Goal: Check status: Check status

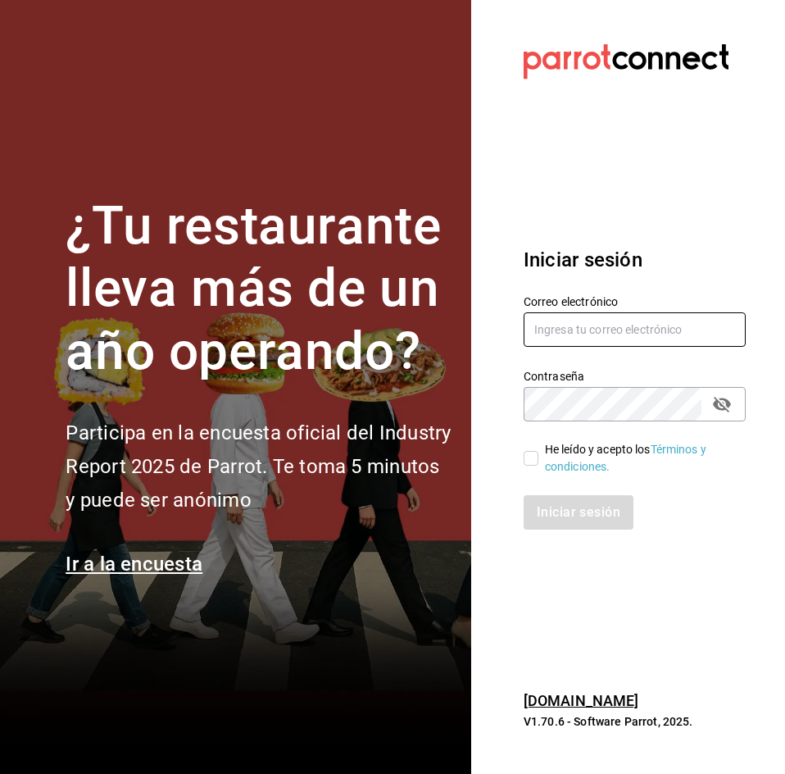
type input "[EMAIL_ADDRESS][DOMAIN_NAME]"
click at [553, 454] on font "He leído y acepto los" at bounding box center [598, 449] width 106 height 13
click at [539, 454] on input "He leído y acepto los Términos y condiciones." at bounding box center [531, 458] width 15 height 15
checkbox input "true"
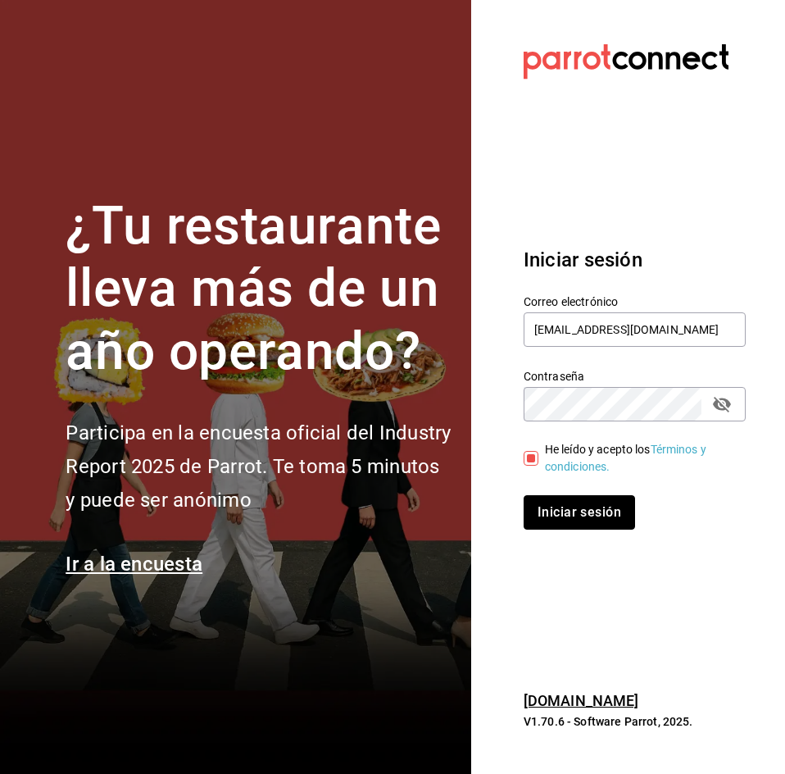
drag, startPoint x: 553, startPoint y: 528, endPoint x: 558, endPoint y: 516, distance: 13.6
click at [558, 516] on button "Iniciar sesión" at bounding box center [579, 512] width 111 height 34
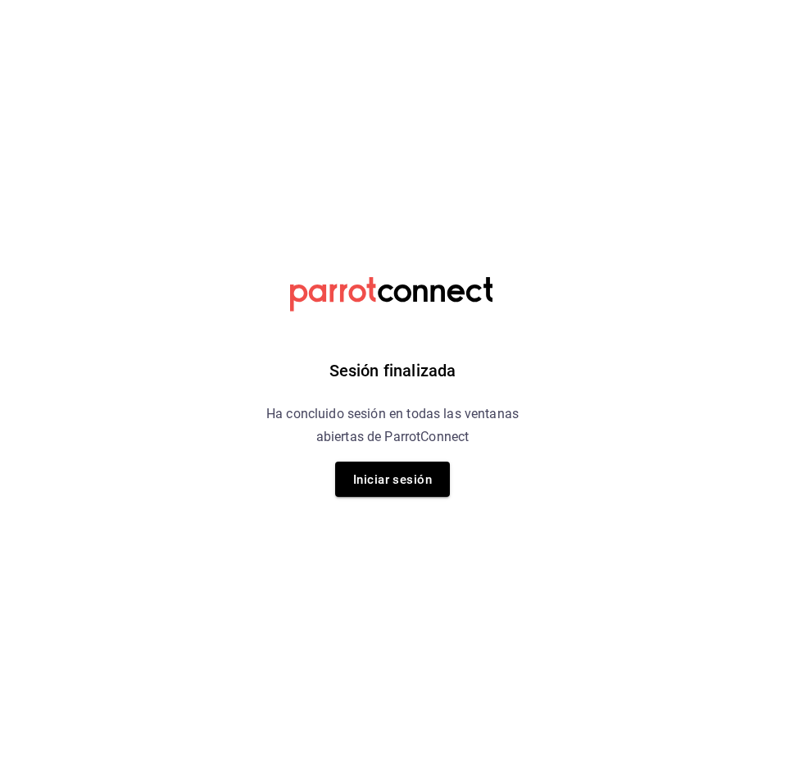
click at [415, 500] on div "Sesión finalizada Ha concluido sesión en todas las ventanas abiertas de ParrotC…" at bounding box center [393, 387] width 414 height 774
click at [413, 497] on div "Sesión finalizada Ha concluido sesión en todas las ventanas abiertas de ParrotC…" at bounding box center [393, 387] width 414 height 774
click at [412, 489] on button "Iniciar sesión" at bounding box center [392, 479] width 115 height 35
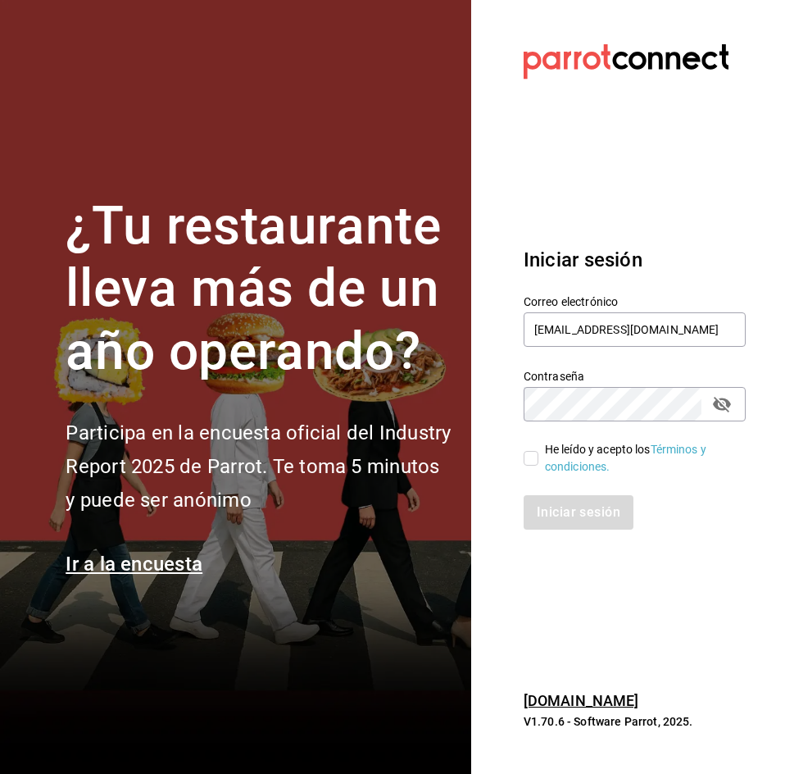
click at [556, 455] on font "He leído y acepto los" at bounding box center [598, 449] width 106 height 13
click at [539, 455] on input "He leído y acepto los Términos y condiciones." at bounding box center [531, 458] width 15 height 15
checkbox input "true"
click at [553, 498] on button "Iniciar sesión" at bounding box center [579, 512] width 111 height 34
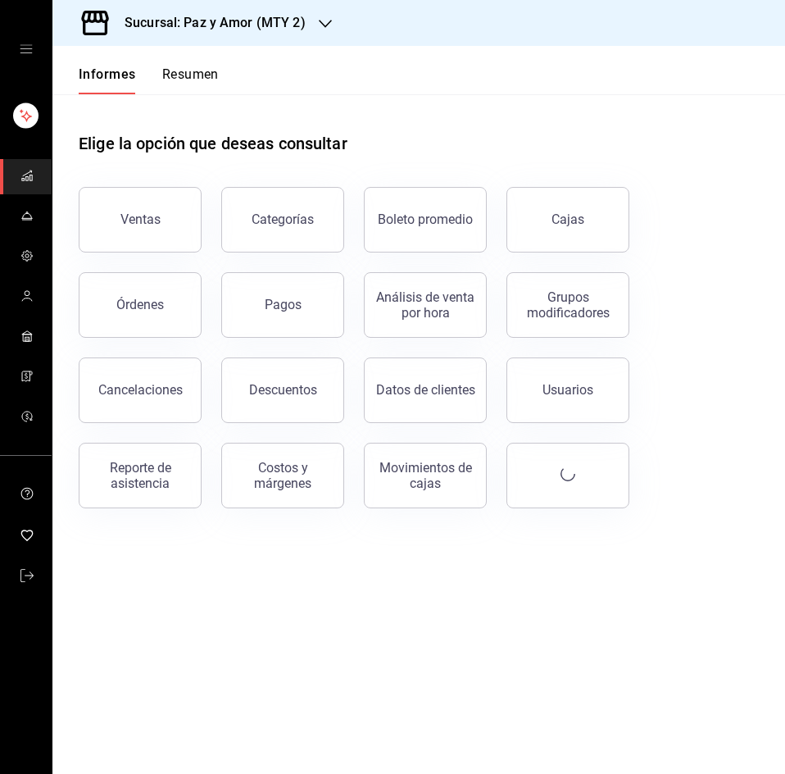
click at [184, 78] on font "Resumen" at bounding box center [190, 74] width 57 height 16
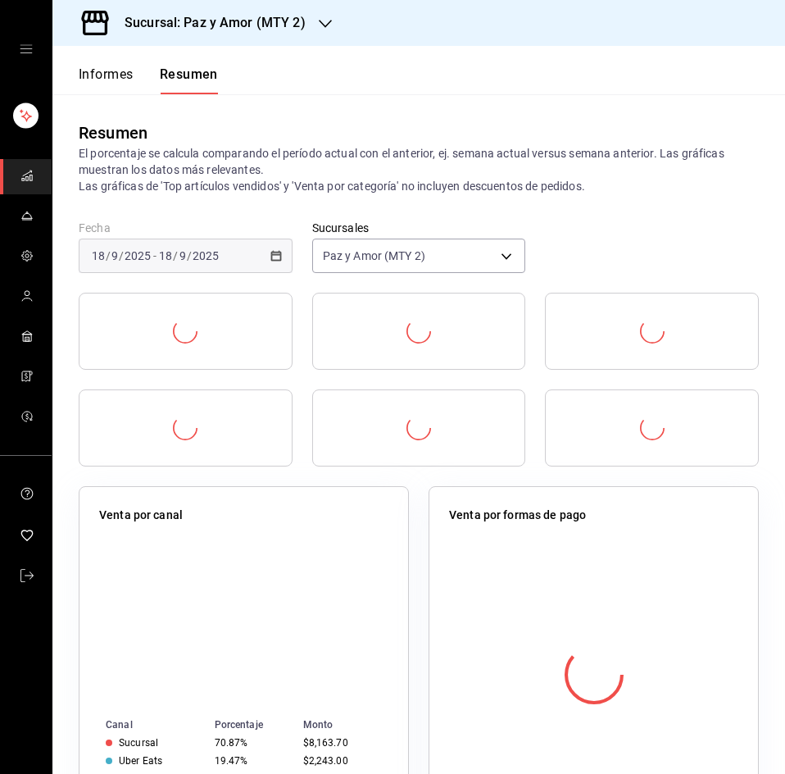
click at [207, 18] on div "Sucursal: Paz y Amor (MTY 2)" at bounding box center [202, 23] width 273 height 46
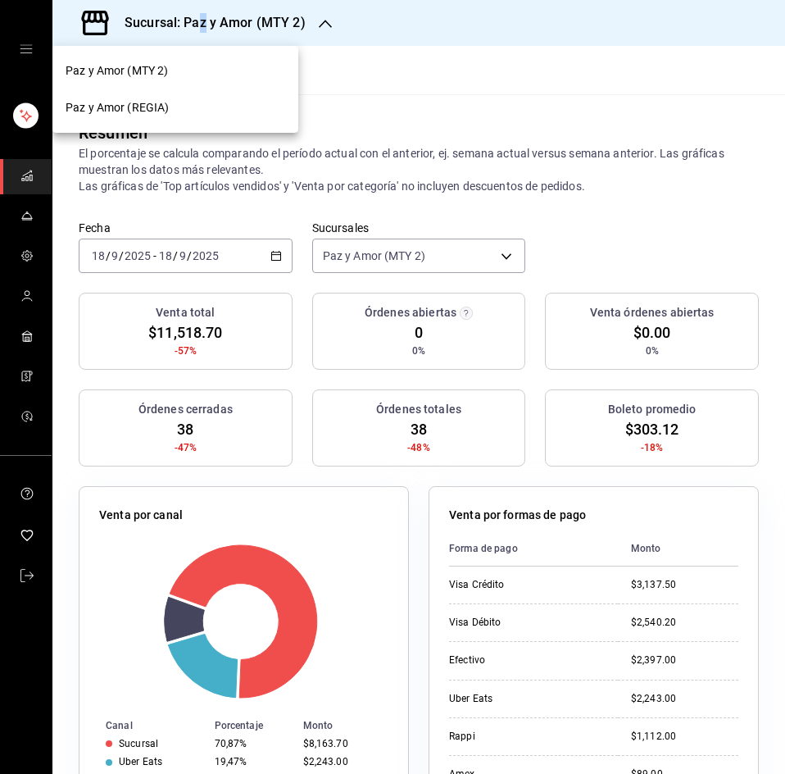
click at [175, 100] on div "Paz y Amor (REGIA)" at bounding box center [176, 107] width 220 height 17
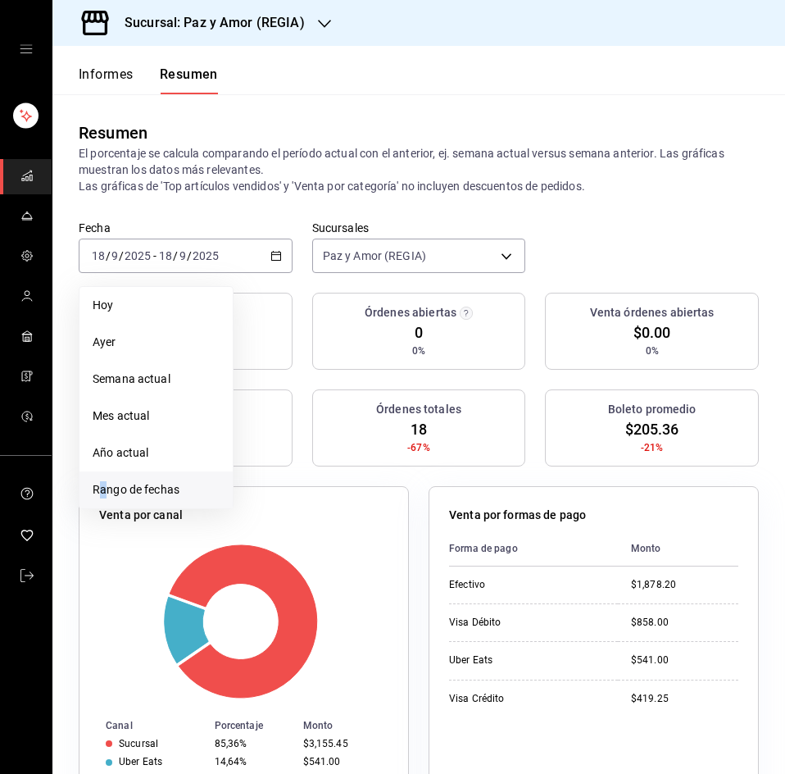
click at [104, 492] on span "Rango de fechas" at bounding box center [156, 489] width 127 height 17
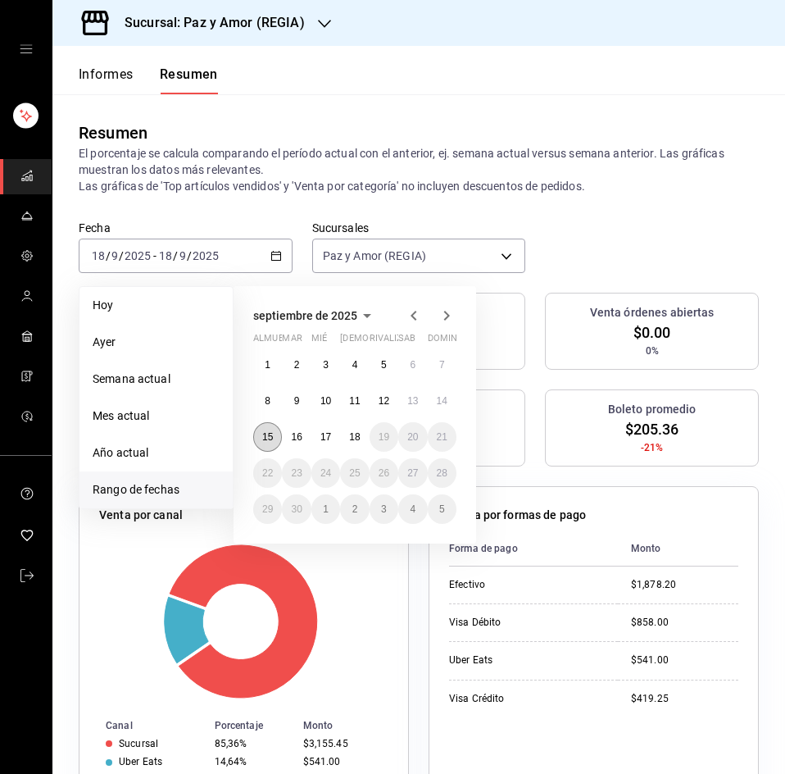
click at [271, 432] on button "15" at bounding box center [267, 437] width 29 height 30
click at [271, 433] on font "15" at bounding box center [267, 436] width 11 height 11
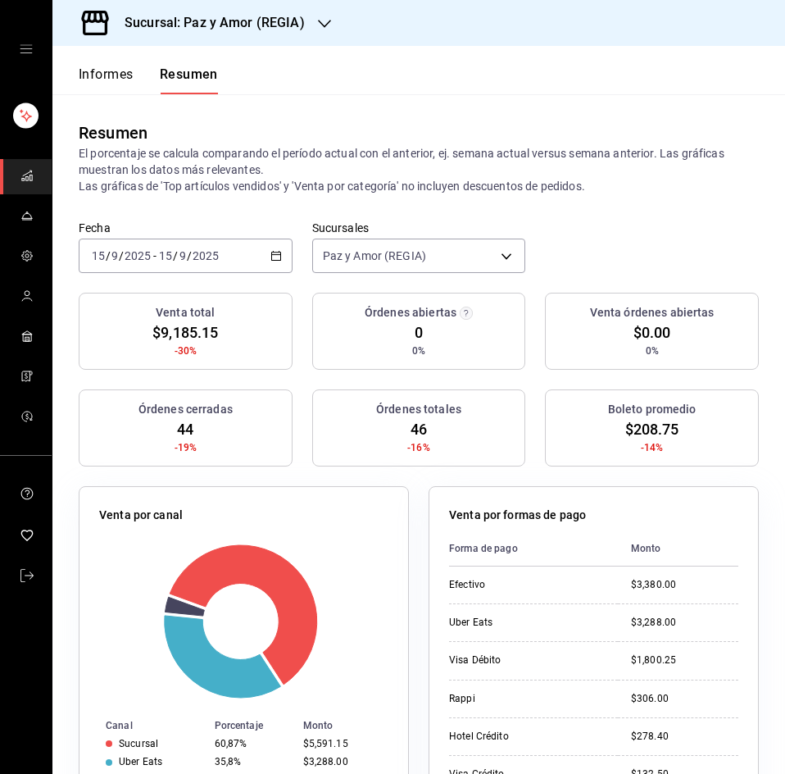
click at [546, 498] on div "Venta por formas de pago Forma de pago Monto Efectivo $3,380.00 Uber Eats $3,28…" at bounding box center [594, 658] width 330 height 344
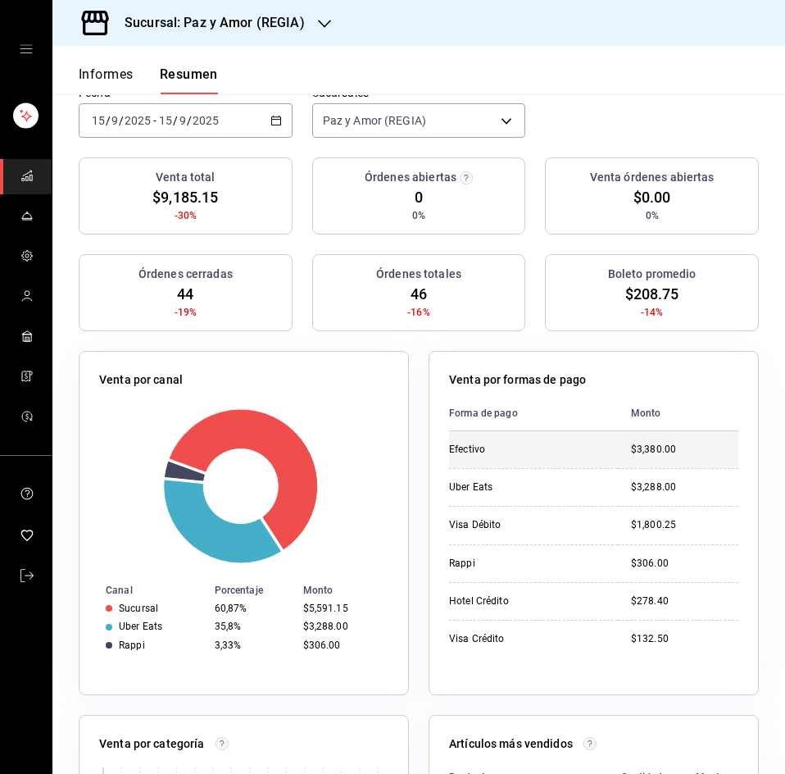
scroll to position [164, 0]
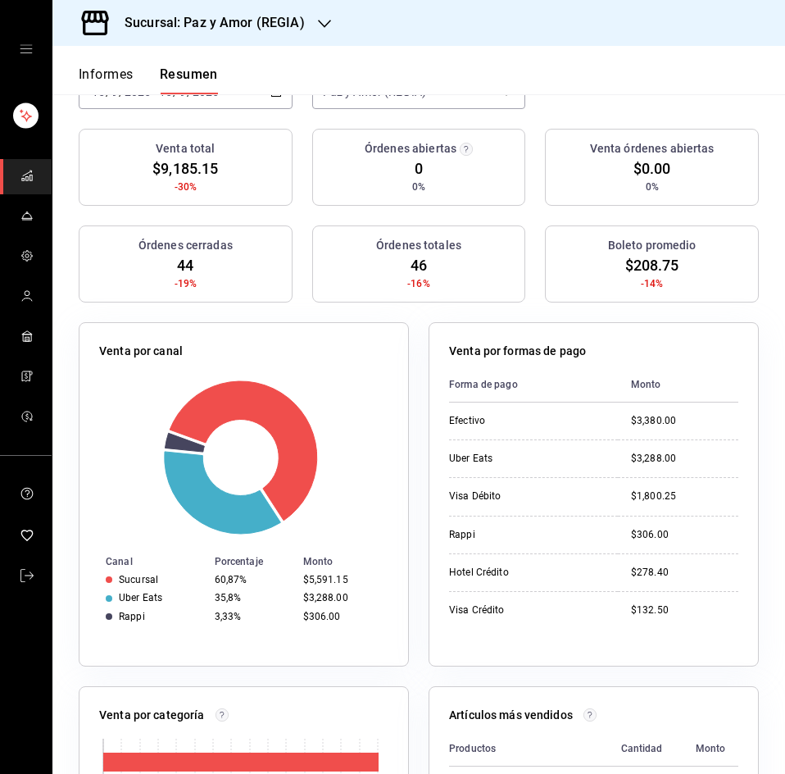
click at [279, 21] on font "Sucursal: Paz y Amor (REGIA)" at bounding box center [215, 23] width 180 height 16
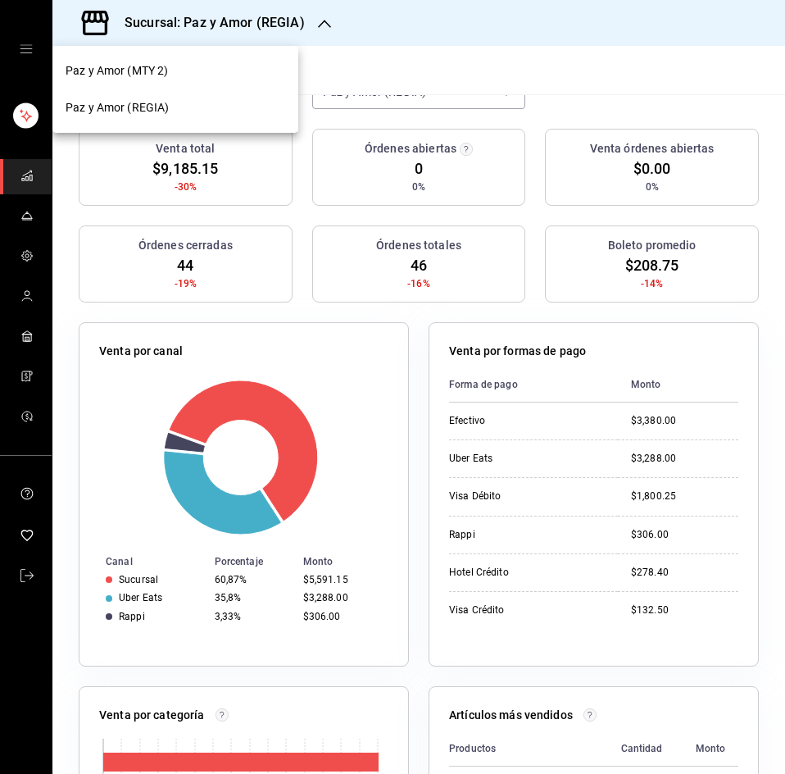
click at [227, 75] on div "Paz y Amor (MTY 2)" at bounding box center [176, 70] width 220 height 17
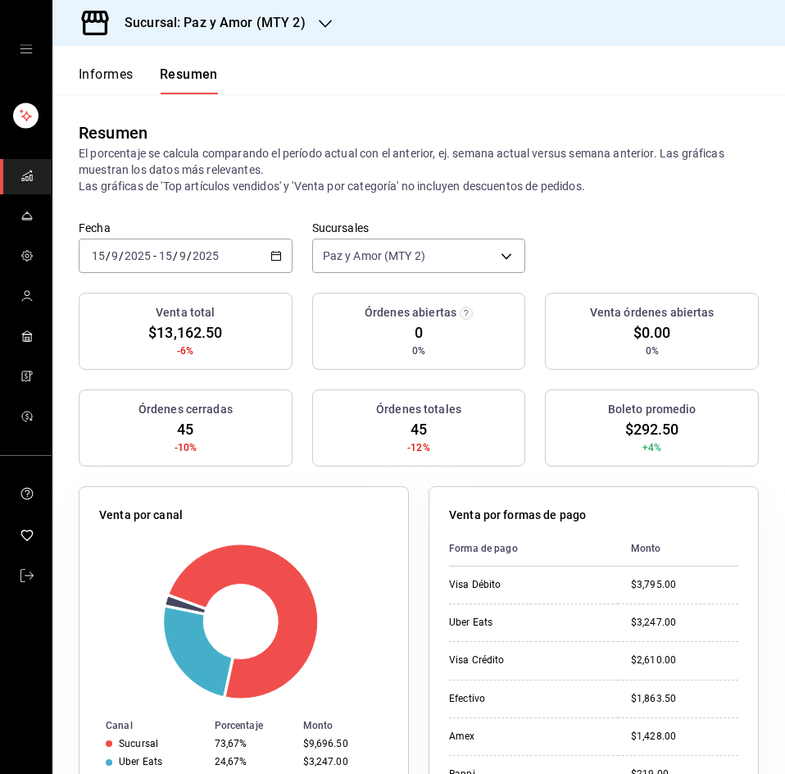
click at [635, 538] on th "Monto" at bounding box center [678, 548] width 121 height 36
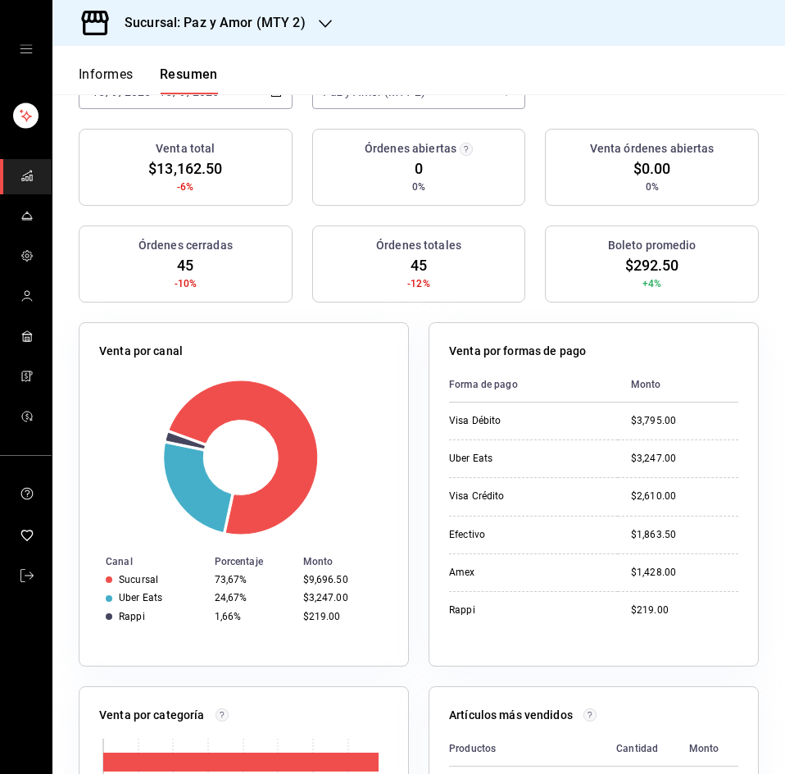
click at [266, 14] on h3 "Sucursal: Paz y Amor (MTY 2)" at bounding box center [208, 23] width 194 height 20
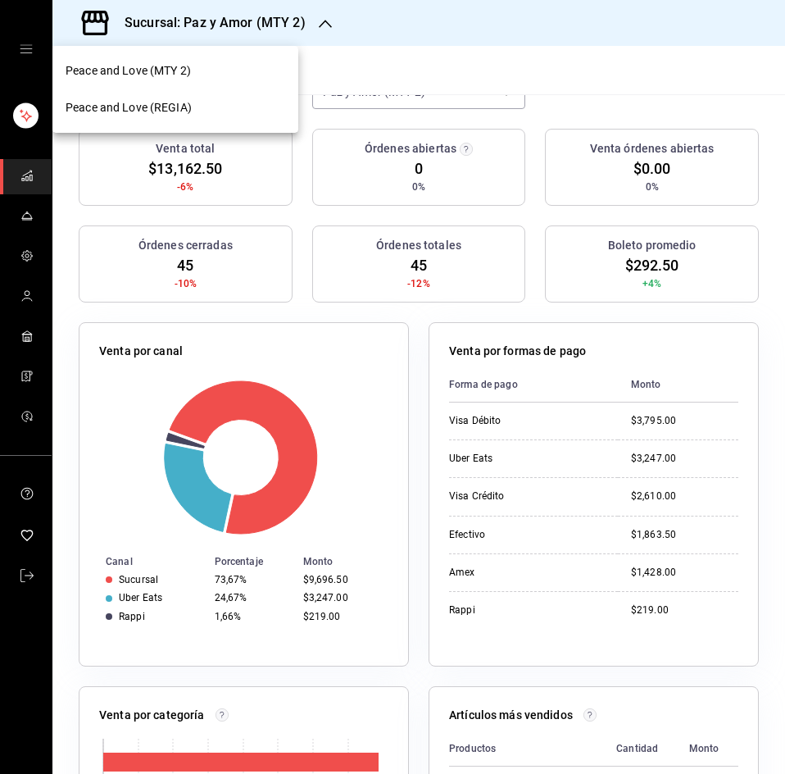
click at [194, 107] on div "Peace and Love (REGIA)" at bounding box center [176, 107] width 220 height 17
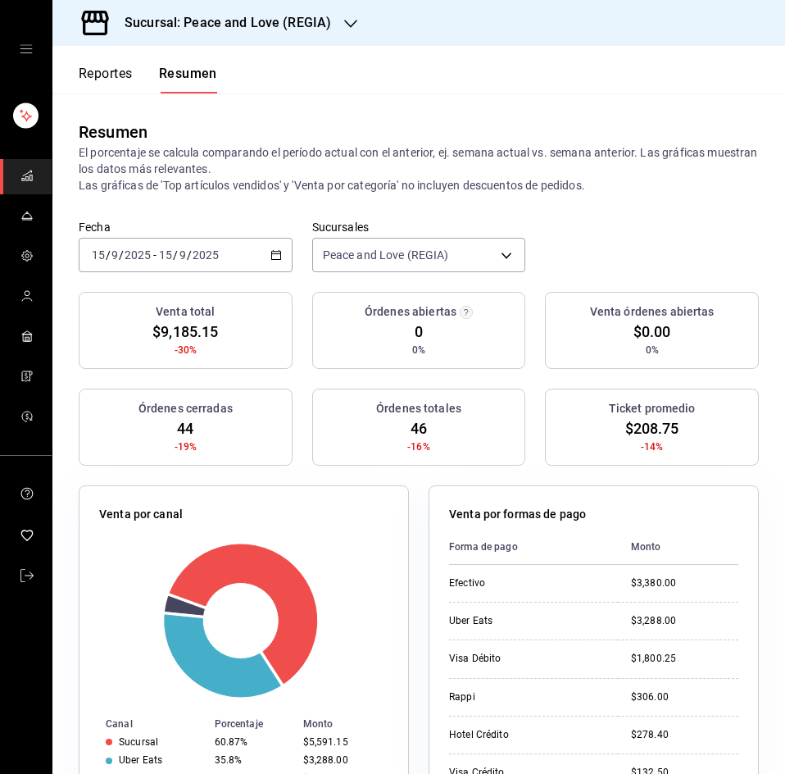
drag, startPoint x: 268, startPoint y: 251, endPoint x: 269, endPoint y: 277, distance: 26.2
click at [271, 251] on icon "button" at bounding box center [276, 254] width 11 height 11
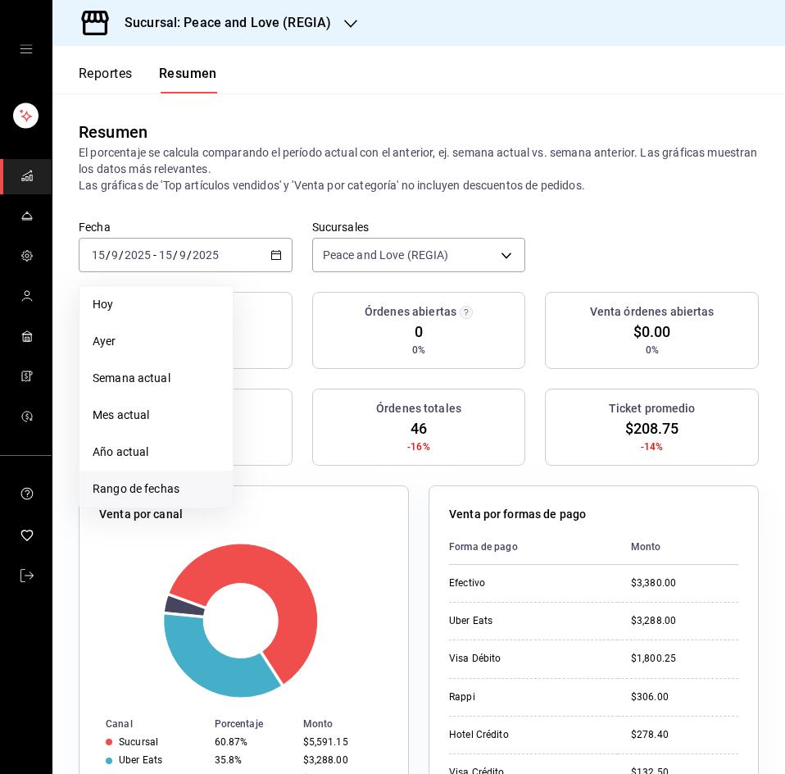
click at [141, 489] on span "Rango de fechas" at bounding box center [156, 488] width 127 height 17
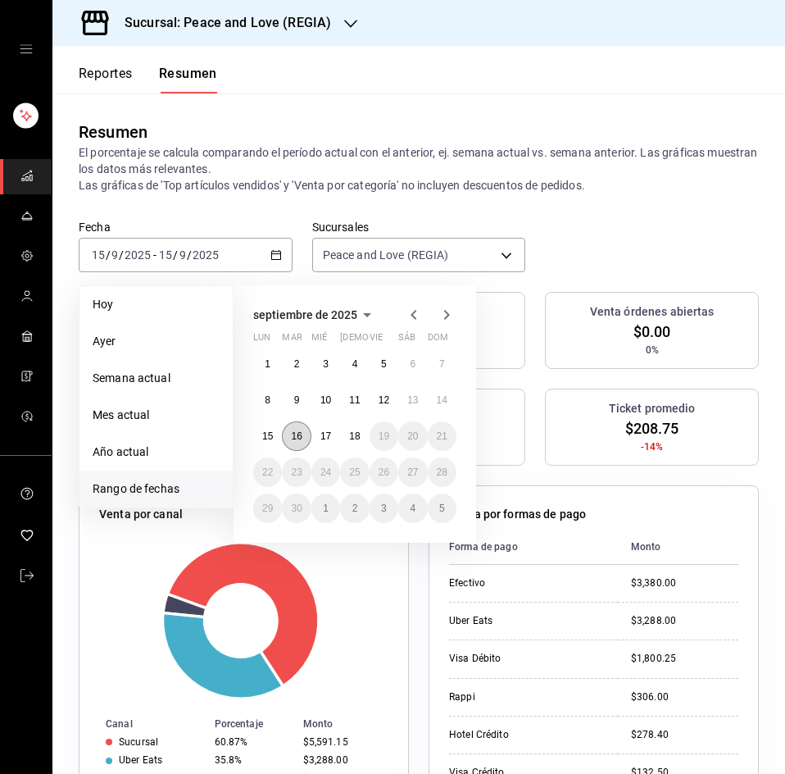
click at [284, 434] on button "16" at bounding box center [296, 436] width 29 height 30
click at [287, 434] on button "16" at bounding box center [296, 436] width 29 height 30
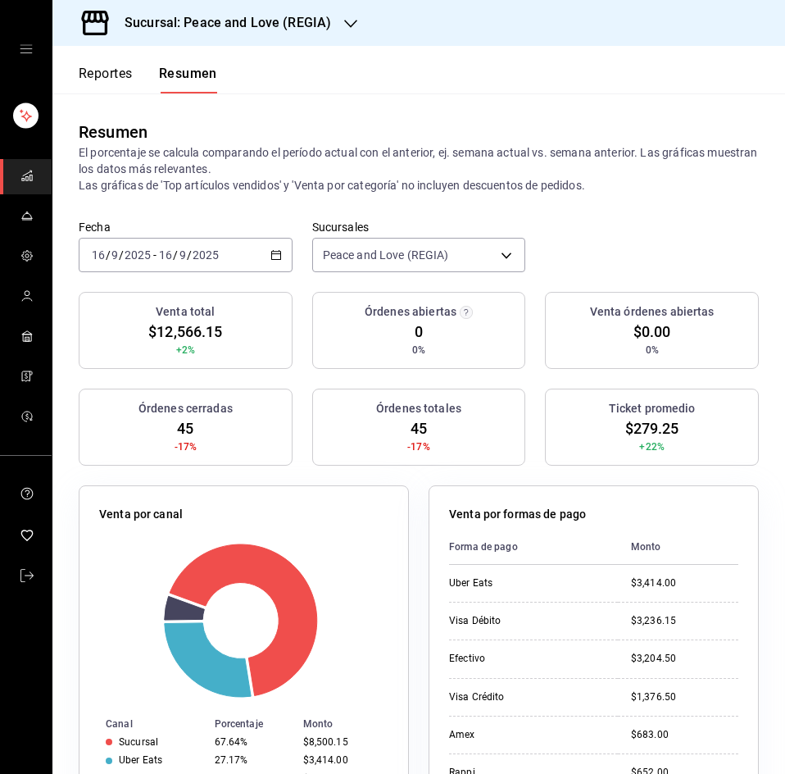
click at [515, 550] on th "Forma de pago" at bounding box center [533, 547] width 169 height 35
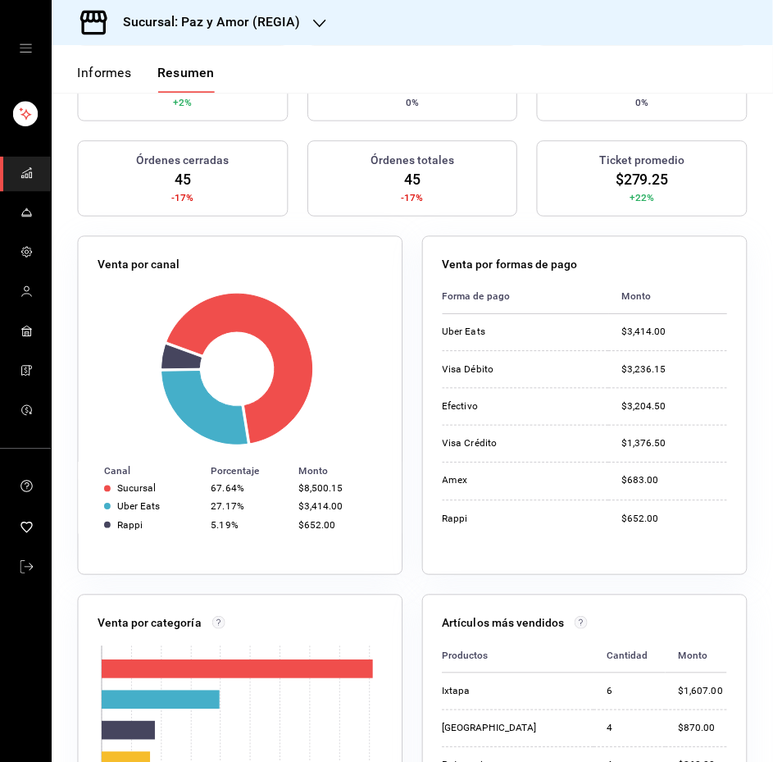
scroll to position [246, 0]
click at [182, 19] on h3 "Sucursal: Peace and Love (REGIA)" at bounding box center [221, 23] width 220 height 20
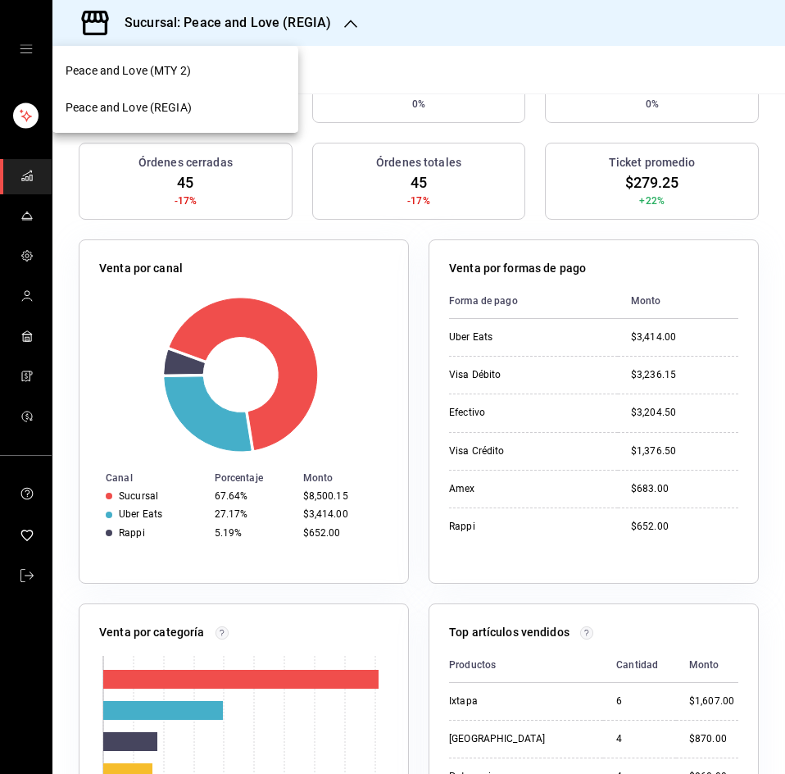
click at [205, 73] on div "Peace and Love (MTY 2)" at bounding box center [176, 70] width 220 height 17
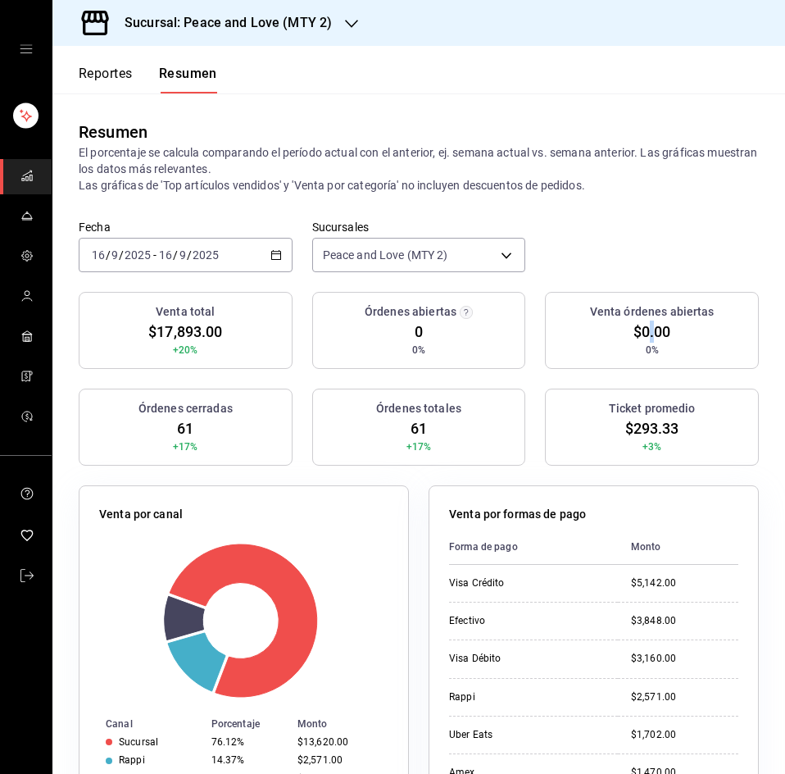
click at [643, 334] on span "$0.00" at bounding box center [653, 332] width 38 height 22
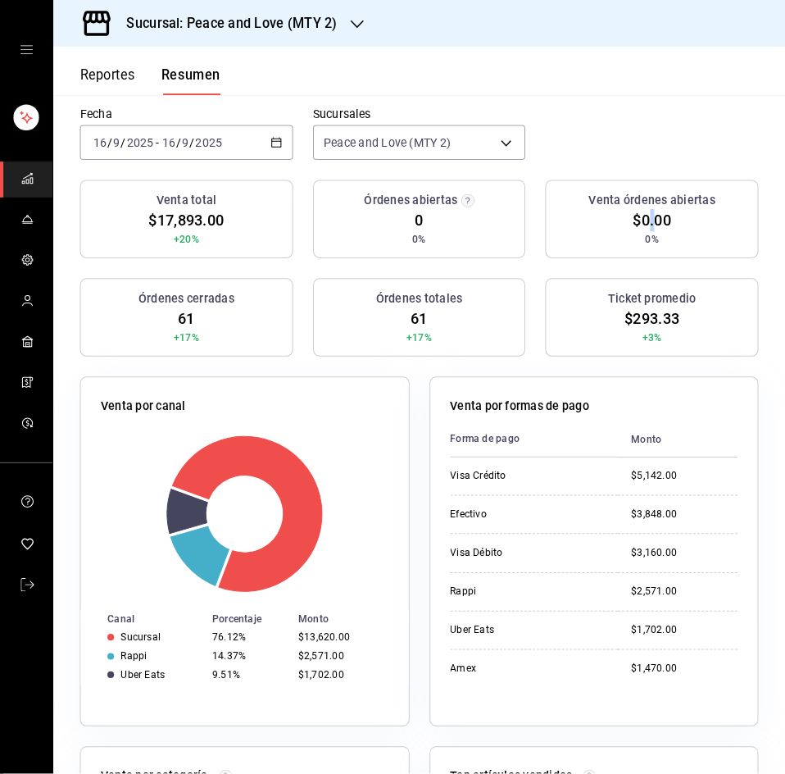
scroll to position [0, 0]
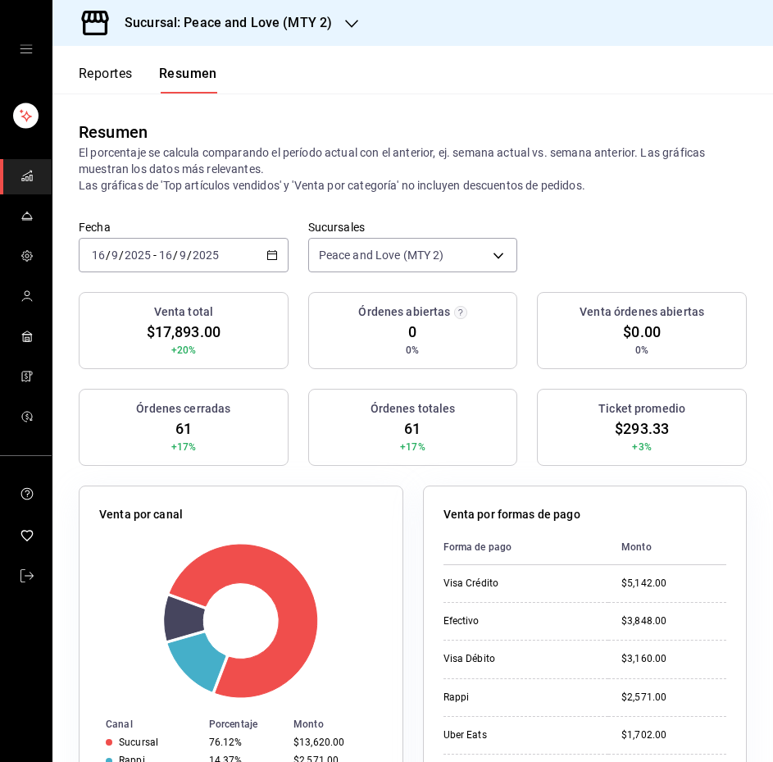
click at [271, 263] on div "[DATE] [DATE] - [DATE] [DATE]" at bounding box center [184, 255] width 210 height 34
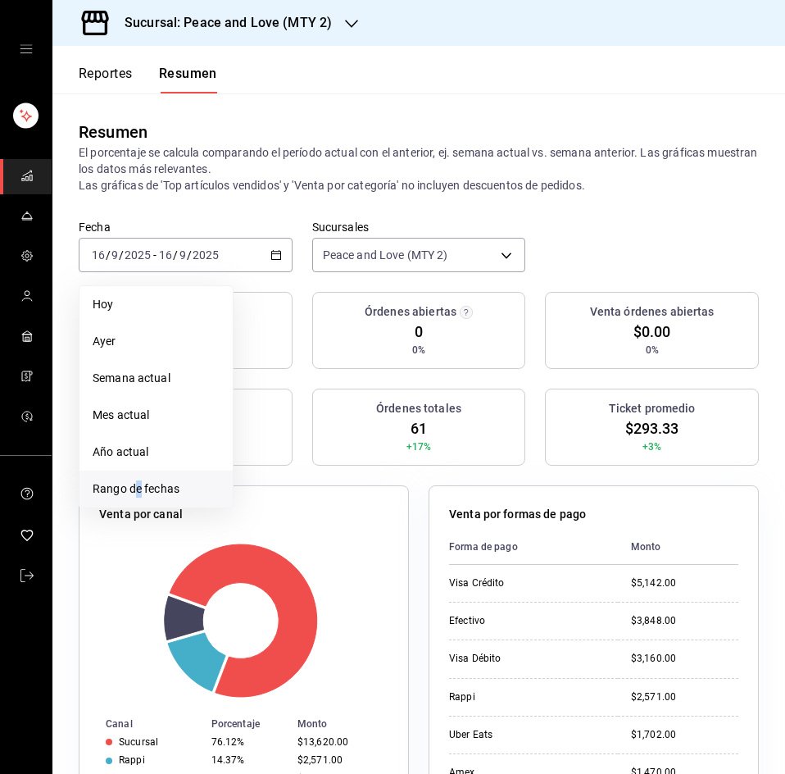
click at [139, 489] on span "Rango de fechas" at bounding box center [156, 488] width 127 height 17
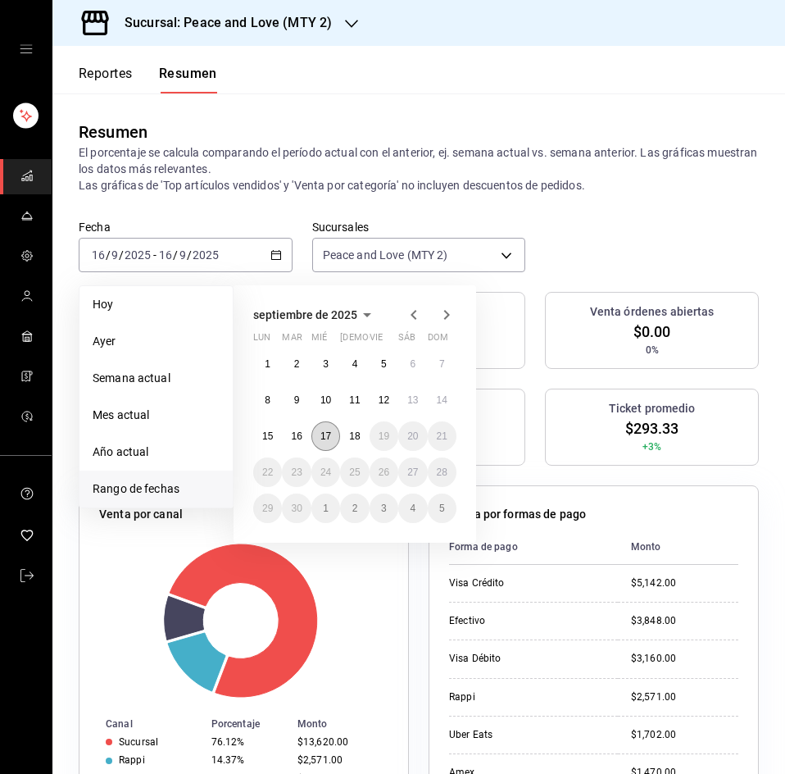
click at [334, 433] on button "17" at bounding box center [326, 436] width 29 height 30
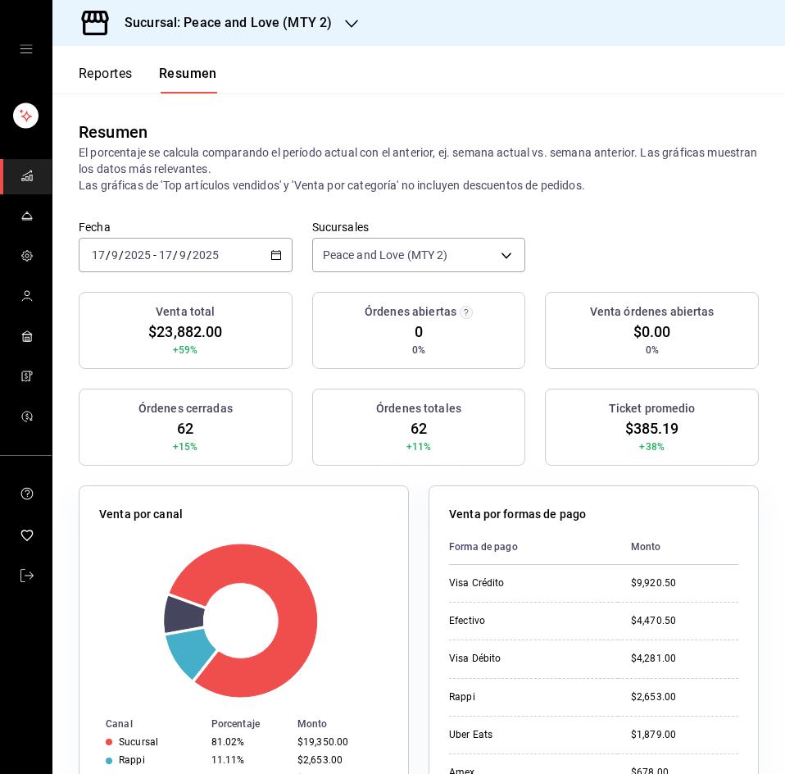
click at [296, 19] on h3 "Sucursal: Peace and Love (MTY 2)" at bounding box center [221, 23] width 221 height 20
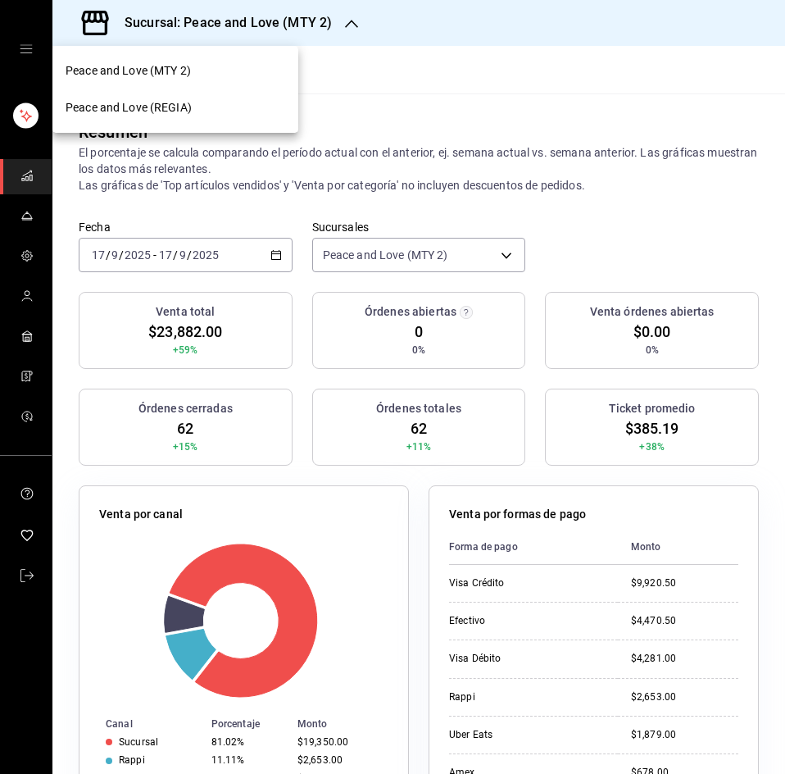
click at [201, 115] on div "Peace and Love (REGIA)" at bounding box center [176, 107] width 220 height 17
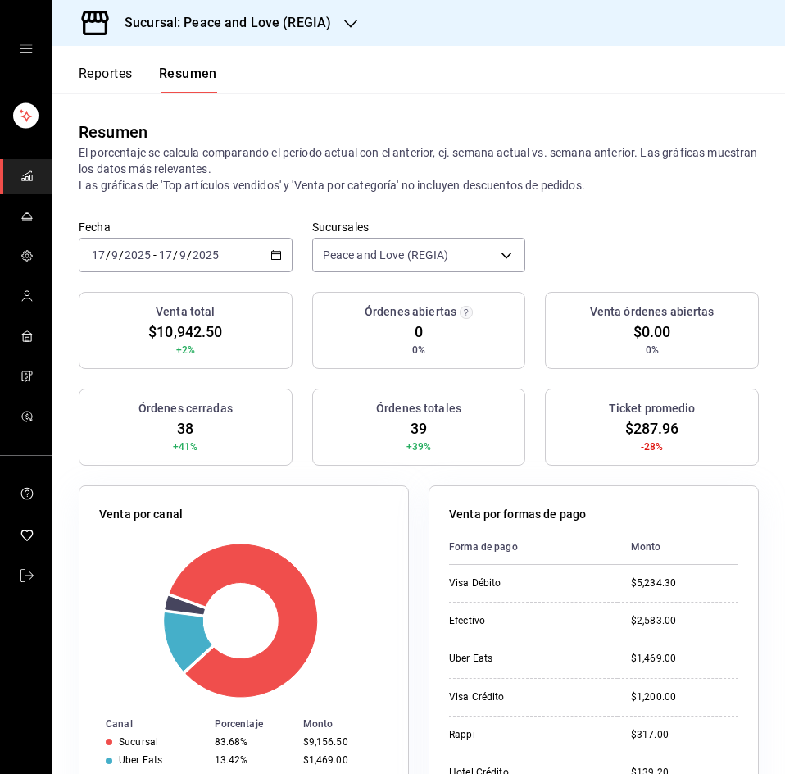
click at [441, 575] on div "Venta por formas de pago Forma de pago Monto Visa Débito $5,234.30 Efectivo $2,…" at bounding box center [594, 657] width 330 height 344
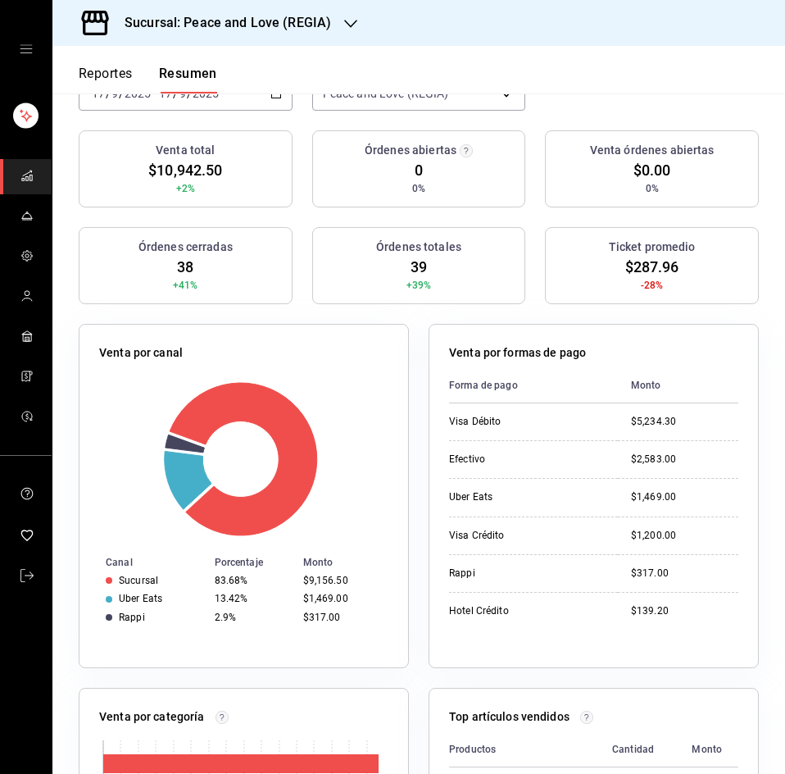
scroll to position [164, 0]
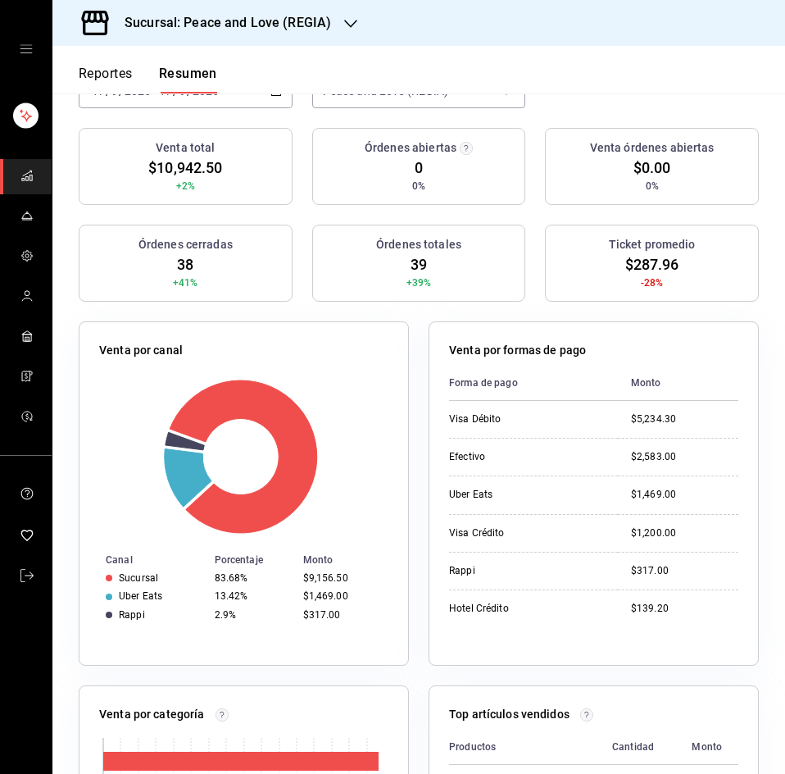
click at [248, 15] on h3 "Sucursal: Peace and Love (REGIA)" at bounding box center [221, 23] width 220 height 20
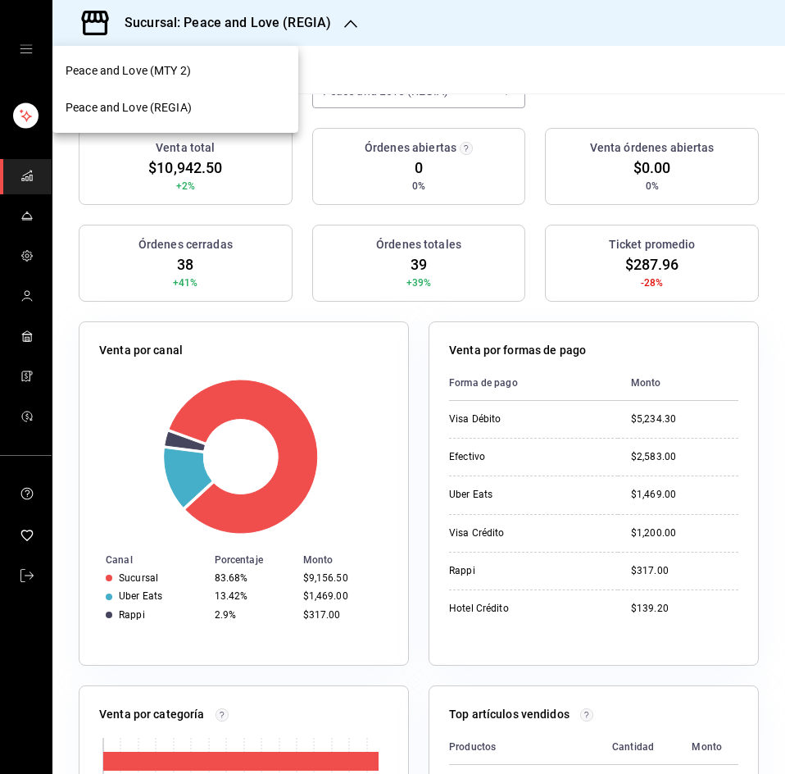
click at [163, 66] on span "Peace and Love (MTY 2)" at bounding box center [128, 70] width 125 height 17
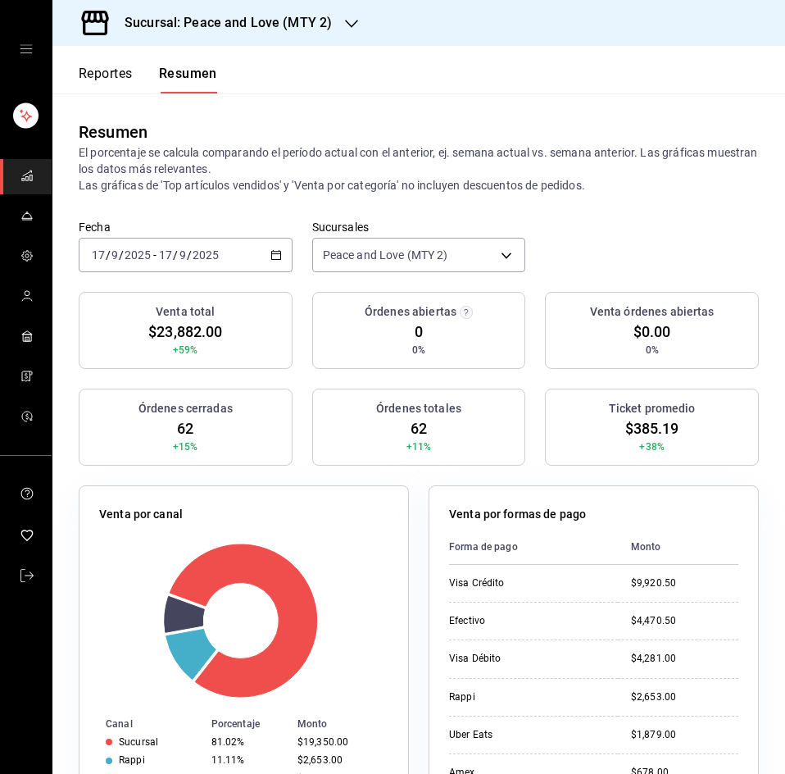
click at [645, 480] on div "Venta por formas de pago Forma de pago Monto Visa Crédito $9,920.50 Efectivo $4…" at bounding box center [584, 648] width 350 height 364
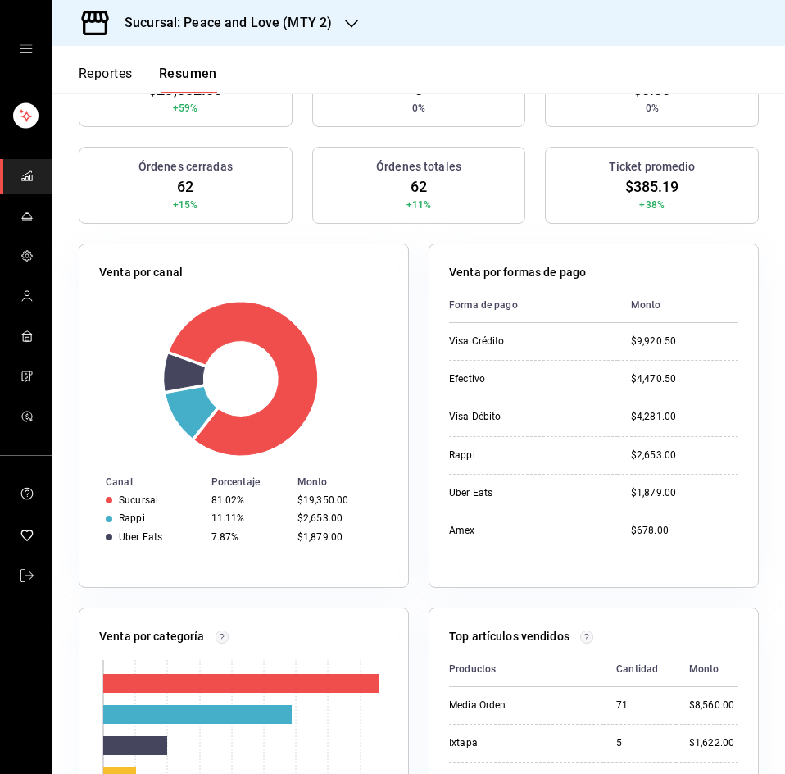
scroll to position [246, 0]
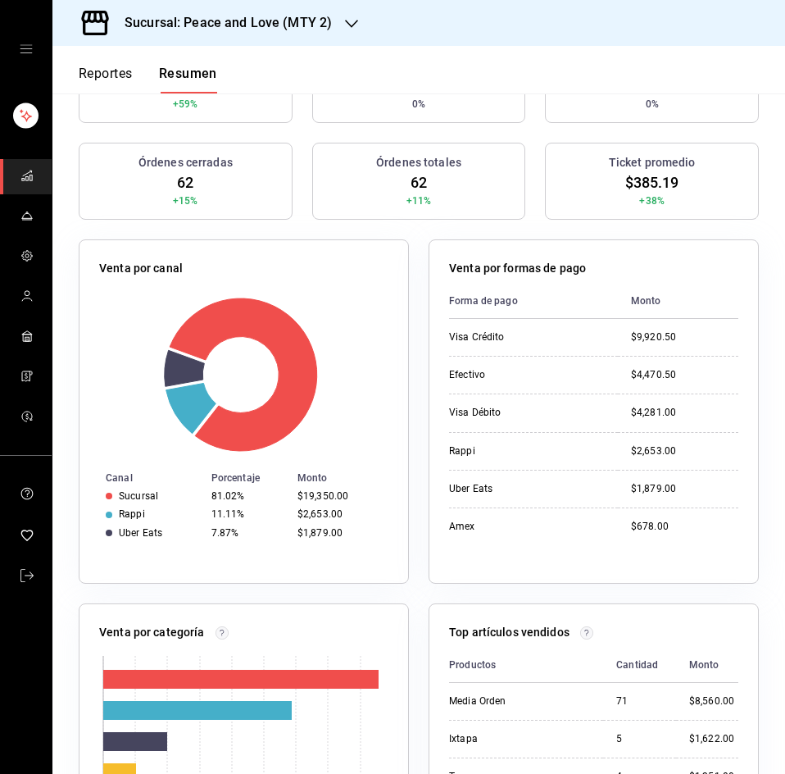
click at [615, 252] on div "Venta por formas de pago Forma de pago Monto Visa Crédito $9,920.50 Efectivo $4…" at bounding box center [594, 411] width 330 height 344
